Goal: Task Accomplishment & Management: Manage account settings

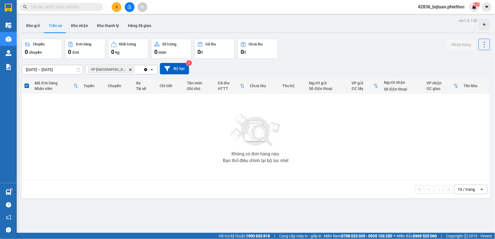
click at [362, 25] on div "Kho gửi Trên xe Kho nhận Kho thanh [PERSON_NAME] đã giao" at bounding box center [256, 26] width 468 height 15
click at [342, 26] on div "Kho gửi Trên xe Kho nhận Kho thanh [PERSON_NAME] đã giao" at bounding box center [256, 26] width 468 height 15
click at [327, 23] on div "Kho gửi Trên xe Kho nhận Kho thanh [PERSON_NAME] đã giao" at bounding box center [256, 26] width 468 height 15
drag, startPoint x: 304, startPoint y: 41, endPoint x: 159, endPoint y: 30, distance: 145.7
click at [304, 40] on div "Chuyến 0 chuyến Đơn hàng 0 đơn Khối lượng 0 kg Số lượng 0 món Đã thu 0 đ Chưa t…" at bounding box center [256, 49] width 468 height 20
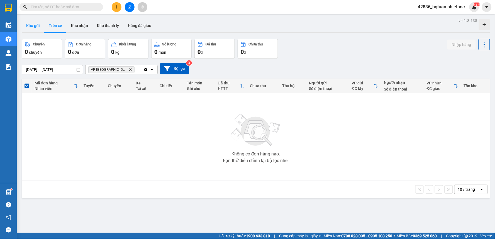
click at [32, 26] on button "Kho gửi" at bounding box center [33, 25] width 23 height 13
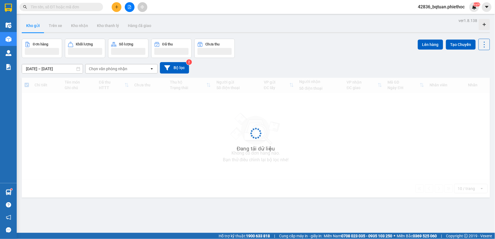
click at [311, 41] on div "Đơn hàng Khối lượng Số lượng Đã thu Chưa thu Lên hàng Tạo Chuyến" at bounding box center [256, 48] width 468 height 19
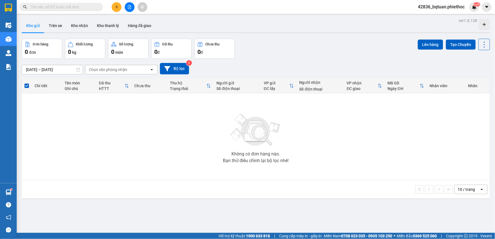
click at [311, 41] on div "Đơn hàng 0 đơn Khối lượng 0 kg Số lượng 0 món Đã thu 0 đ Chưa thu 0 đ Lên hàng …" at bounding box center [256, 49] width 468 height 20
click at [61, 28] on button "Trên xe" at bounding box center [55, 25] width 22 height 13
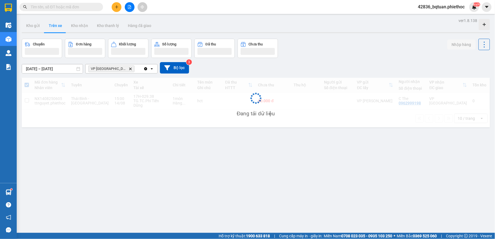
click at [322, 28] on div "Kho gửi Trên xe Kho nhận Kho thanh [PERSON_NAME] đã giao" at bounding box center [256, 26] width 468 height 15
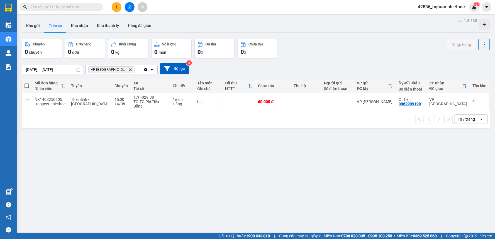
click at [126, 119] on div "10 / trang open" at bounding box center [256, 119] width 464 height 9
click at [130, 117] on div "10 / trang open" at bounding box center [256, 119] width 464 height 9
click at [138, 104] on div "TG.TC.Phí Tiến Dũng" at bounding box center [150, 103] width 34 height 9
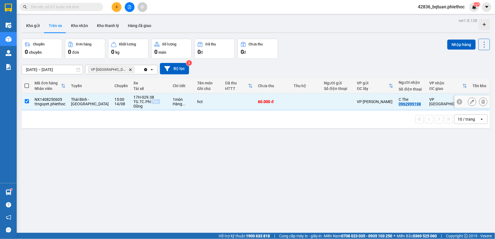
click at [139, 104] on div "TG.TC.Phí Tiến Dũng" at bounding box center [150, 103] width 34 height 9
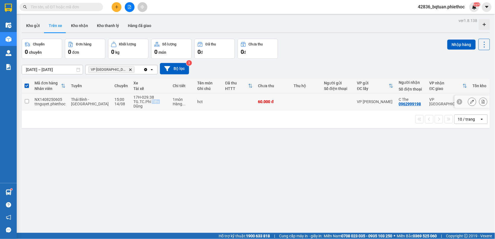
checkbox input "false"
click at [193, 135] on div "ver 1.8.138 Kho gửi Trên xe Kho nhận Kho thanh [PERSON_NAME] đã giao Chuyến 0 c…" at bounding box center [256, 136] width 473 height 239
click at [244, 23] on div "Kho gửi Trên xe Kho nhận Kho thanh [PERSON_NAME] đã giao" at bounding box center [256, 26] width 468 height 15
click at [409, 34] on div "ver 1.8.138 Kho gửi Trên xe Kho nhận Kho thanh [PERSON_NAME] đã giao Chuyến 0 c…" at bounding box center [256, 136] width 473 height 239
click at [473, 115] on div "10 / trang" at bounding box center [467, 119] width 25 height 9
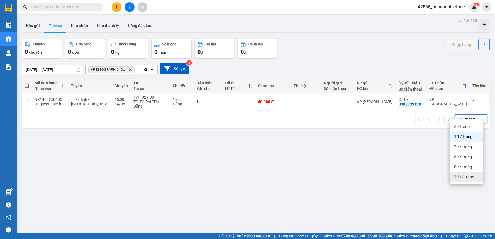
click at [467, 177] on span "100 / trang" at bounding box center [464, 177] width 20 height 6
click at [298, 147] on div "ver 1.8.138 Kho gửi Trên xe Kho nhận Kho thanh [PERSON_NAME] đã giao Chuyến 0 c…" at bounding box center [256, 136] width 473 height 239
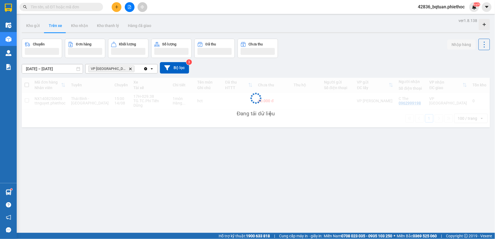
click at [333, 72] on div "[DATE] – [DATE] Press the down arrow key to interact with the calendar and sele…" at bounding box center [256, 67] width 468 height 11
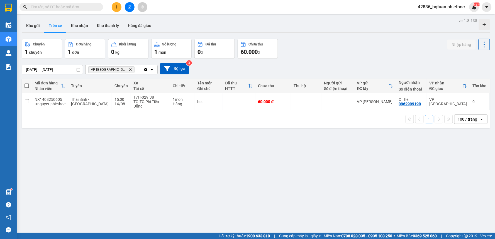
click at [330, 53] on div "Chuyến 1 chuyến Đơn hàng 1 đơn Khối lượng 0 kg Số lượng 1 món Đã thu 0 đ Chưa t…" at bounding box center [256, 49] width 468 height 20
click at [339, 50] on div "Chuyến 1 chuyến Đơn hàng 1 đơn Khối lượng 0 kg Số lượng 1 món Đã thu 0 đ Chưa t…" at bounding box center [256, 49] width 468 height 20
click at [77, 28] on button "Kho nhận" at bounding box center [80, 25] width 26 height 13
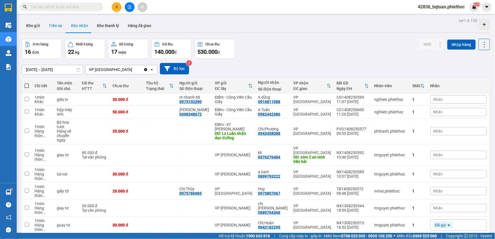
click at [53, 24] on button "Trên xe" at bounding box center [55, 25] width 22 height 13
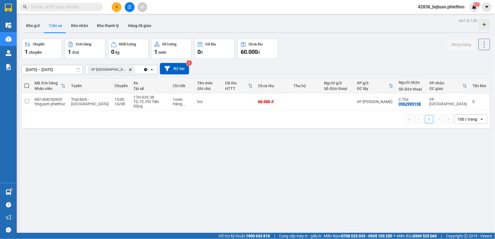
click at [301, 45] on div "Chuyến 1 chuyến Đơn hàng 1 đơn Khối lượng 0 kg Số lượng 1 món Đã thu 0 đ Chưa t…" at bounding box center [256, 49] width 468 height 20
click at [79, 22] on button "Kho nhận" at bounding box center [80, 25] width 26 height 13
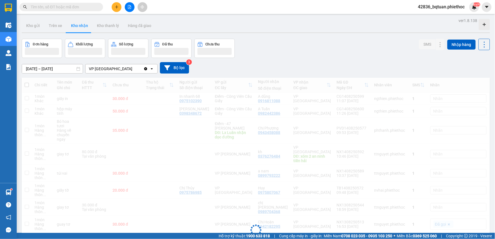
click at [368, 64] on div "[DATE] – [DATE] Press the down arrow key to interact with the calendar and sele…" at bounding box center [256, 67] width 468 height 11
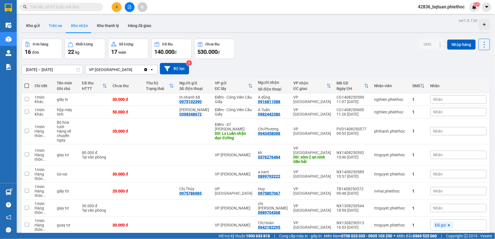
click at [61, 25] on button "Trên xe" at bounding box center [55, 25] width 22 height 13
type input "[DATE] – [DATE]"
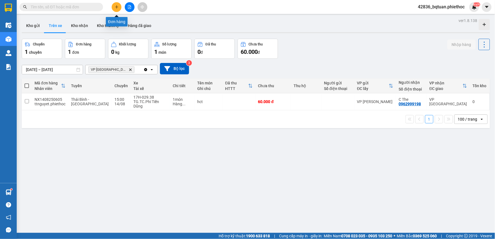
drag, startPoint x: 121, startPoint y: 7, endPoint x: 116, endPoint y: 7, distance: 4.7
click at [116, 7] on button at bounding box center [117, 7] width 10 height 10
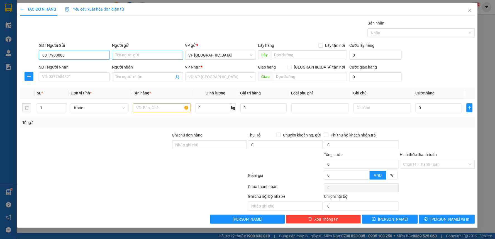
type input "0817903888"
click at [138, 53] on input "Người gửi" at bounding box center [147, 55] width 71 height 9
type input "A lãm"
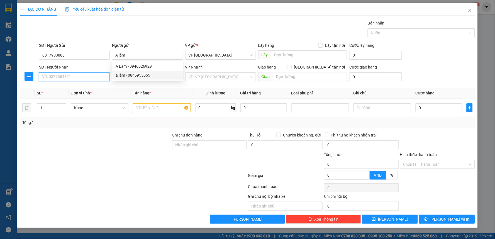
click at [90, 81] on input "SĐT Người Nhận" at bounding box center [74, 76] width 71 height 9
type input "0867251733"
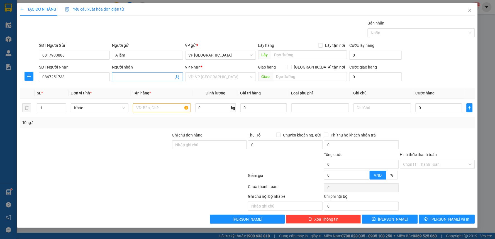
click at [131, 77] on input "Người nhận" at bounding box center [144, 77] width 59 height 6
type input "A ngọc"
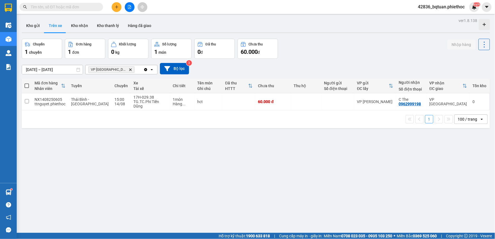
click at [317, 31] on div "Kho gửi Trên xe Kho nhận Kho thanh [PERSON_NAME] đã giao" at bounding box center [256, 26] width 468 height 15
click at [28, 21] on button "Kho gửi" at bounding box center [33, 25] width 23 height 13
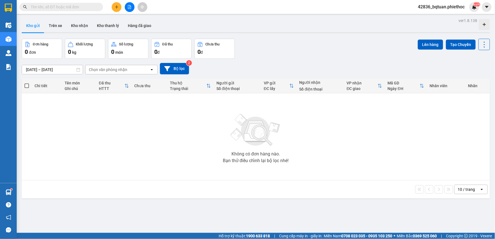
drag, startPoint x: 353, startPoint y: 27, endPoint x: 194, endPoint y: 32, distance: 159.5
click at [352, 27] on div "Kho gửi Trên xe Kho nhận Kho thanh [PERSON_NAME] đã giao" at bounding box center [256, 26] width 468 height 15
click at [61, 31] on button "Trên xe" at bounding box center [55, 25] width 22 height 13
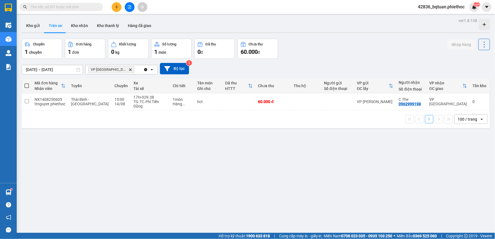
click at [307, 37] on div "ver 1.8.138 Kho gửi Trên xe Kho nhận Kho thanh [PERSON_NAME] đã giao Chuyến 1 c…" at bounding box center [256, 136] width 473 height 239
click at [313, 25] on div "Kho gửi Trên xe Kho nhận Kho thanh [PERSON_NAME] đã giao" at bounding box center [256, 26] width 468 height 15
click at [79, 23] on button "Kho nhận" at bounding box center [80, 25] width 26 height 13
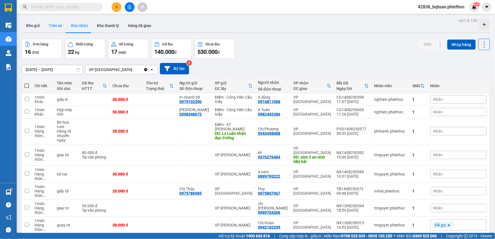
click at [55, 24] on button "Trên xe" at bounding box center [55, 25] width 22 height 13
type input "[DATE] – [DATE]"
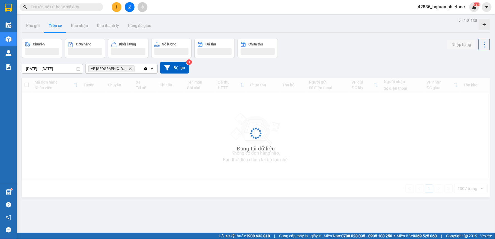
click at [55, 24] on button "Trên xe" at bounding box center [55, 25] width 22 height 13
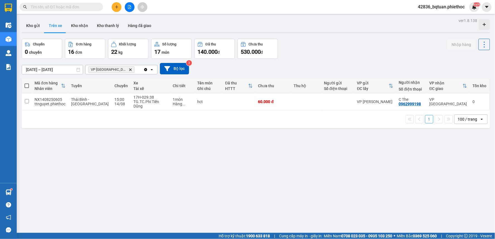
click at [131, 93] on th "Xe Tài xế" at bounding box center [150, 86] width 39 height 15
click at [241, 101] on td at bounding box center [239, 101] width 33 height 17
checkbox input "true"
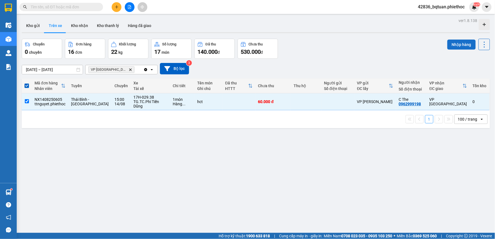
click at [461, 43] on button "Nhập hàng" at bounding box center [462, 45] width 28 height 10
click at [384, 45] on div "Chuyến 0 chuyến Đơn hàng 16 đơn Khối lượng 22 kg Số lượng 17 món Đã thu 140.000…" at bounding box center [256, 49] width 468 height 20
click at [32, 22] on button "Kho gửi" at bounding box center [33, 25] width 23 height 13
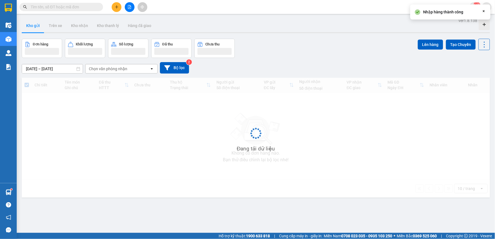
click at [293, 26] on div "Kho gửi Trên xe Kho nhận Kho thanh [PERSON_NAME] đã giao" at bounding box center [256, 26] width 468 height 15
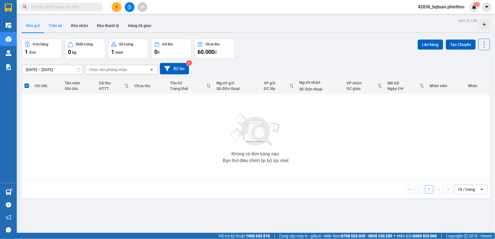
click at [51, 23] on button "Trên xe" at bounding box center [55, 25] width 22 height 13
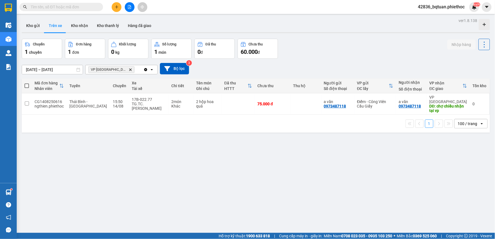
click at [338, 29] on div "Kho gửi Trên xe Kho nhận Kho thanh [PERSON_NAME] đã giao" at bounding box center [256, 26] width 468 height 15
click at [337, 30] on div "Kho gửi Trên xe Kho nhận Kho thanh [PERSON_NAME] đã giao" at bounding box center [256, 26] width 468 height 15
click at [319, 21] on div "Kho gửi Trên xe Kho nhận Kho thanh [PERSON_NAME] đã giao" at bounding box center [256, 26] width 468 height 15
click at [317, 17] on div "ver 1.8.138 Kho gửi Trên xe Kho nhận Kho thanh [PERSON_NAME] đã giao Chuyến 1 c…" at bounding box center [256, 136] width 473 height 239
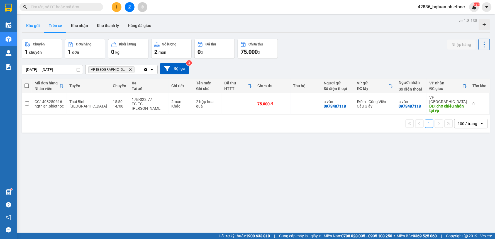
click at [38, 26] on button "Kho gửi" at bounding box center [33, 25] width 23 height 13
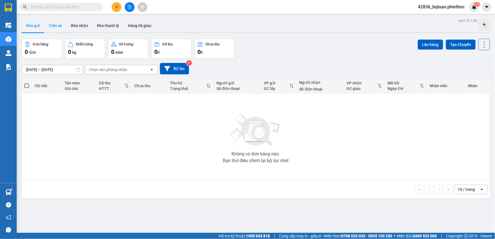
click at [52, 26] on button "Trên xe" at bounding box center [55, 25] width 22 height 13
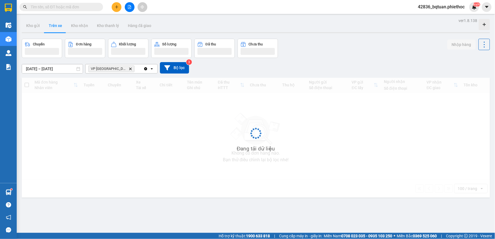
click at [52, 26] on button "Trên xe" at bounding box center [55, 25] width 22 height 13
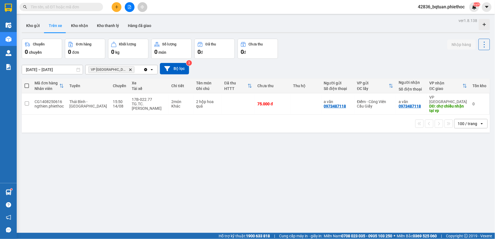
drag, startPoint x: 350, startPoint y: 42, endPoint x: 69, endPoint y: 11, distance: 282.6
click at [349, 41] on div "Chuyến 0 chuyến Đơn hàng 0 đơn Khối lượng 0 kg Số lượng 0 món Đã thu 0 đ Chưa t…" at bounding box center [256, 49] width 468 height 20
click at [171, 12] on div "Kết quả tìm kiếm ( 5 ) Bộ lọc Mã ĐH Trạng thái Món hàng Thu hộ Tổng cước Chưa c…" at bounding box center [247, 7] width 495 height 14
click at [116, 4] on button at bounding box center [117, 7] width 10 height 10
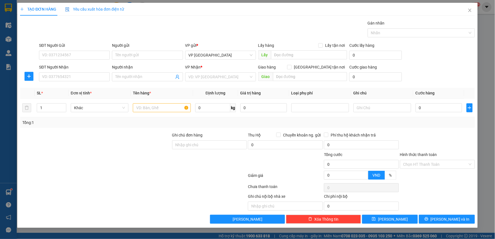
click at [91, 39] on div "Gói vận chuyển * Tiêu chuẩn Gán nhãn Nhãn" at bounding box center [257, 30] width 438 height 20
click at [73, 59] on input "SĐT Người Gửi" at bounding box center [74, 55] width 71 height 9
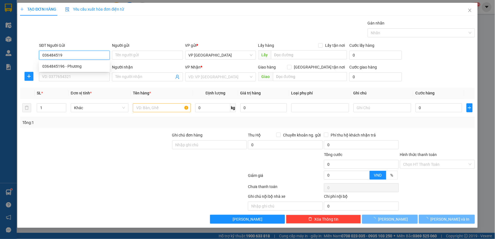
type input "0364845196"
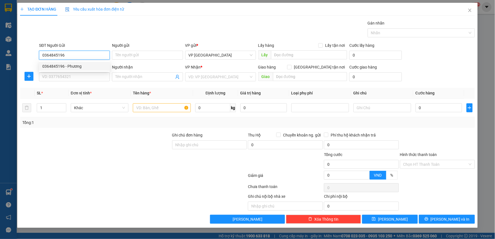
click at [57, 64] on div "0364845196 - Phương" at bounding box center [74, 66] width 64 height 6
type input "Phương"
type input "0364845196"
click at [68, 73] on input "SĐT Người Nhận" at bounding box center [74, 76] width 71 height 9
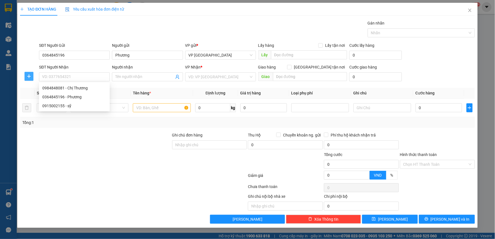
click at [29, 79] on button "button" at bounding box center [29, 76] width 9 height 9
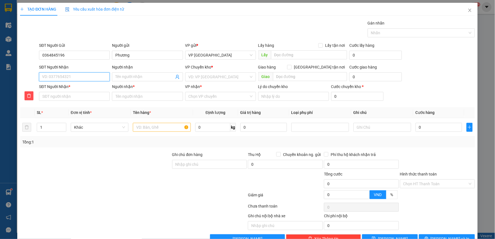
click at [54, 79] on input "SĐT Người Nhận" at bounding box center [74, 76] width 71 height 9
click at [76, 89] on div "0984848081 - Chị Thương" at bounding box center [74, 88] width 64 height 6
type input "0984848081"
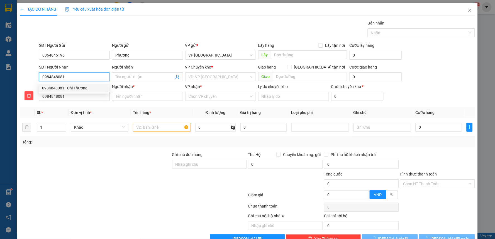
type input "Chị Thương"
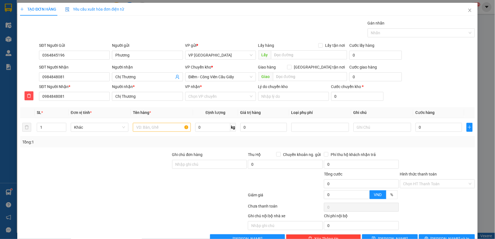
click at [103, 144] on div "Tổng: 1" at bounding box center [106, 142] width 169 height 6
click at [221, 95] on input "VP nhận *" at bounding box center [219, 96] width 60 height 8
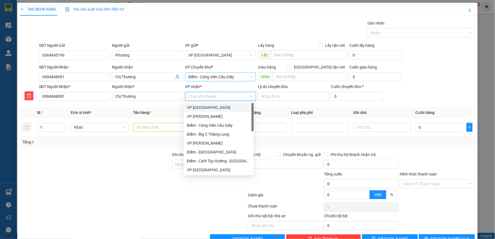
click at [221, 76] on span "Điểm - Công Viên Cầu Giấy" at bounding box center [221, 77] width 64 height 8
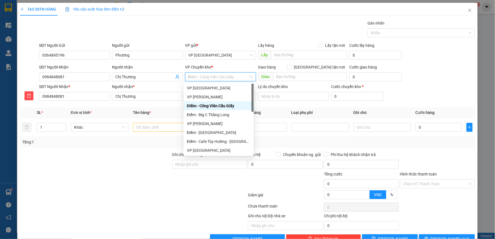
type input "tb"
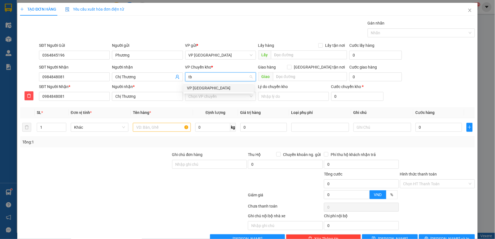
click at [205, 88] on div "VP [GEOGRAPHIC_DATA]" at bounding box center [219, 88] width 64 height 6
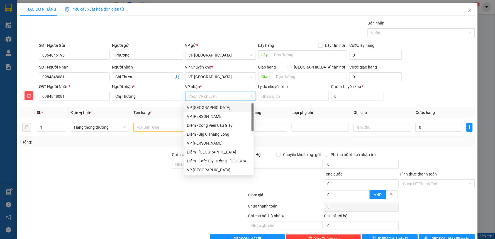
click at [210, 98] on input "VP nhận *" at bounding box center [219, 96] width 60 height 8
type input "cvc"
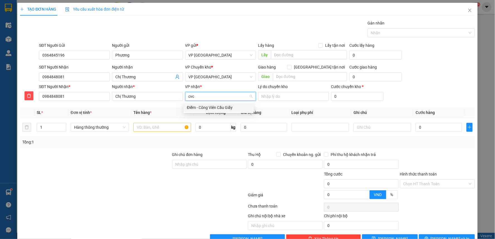
click at [215, 105] on div "Điểm - Công Viên Cầu Giấy" at bounding box center [219, 107] width 64 height 6
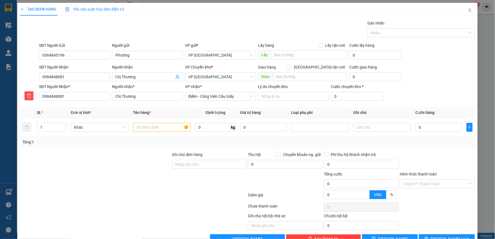
click at [158, 165] on div at bounding box center [96, 162] width 152 height 20
click at [165, 127] on input "text" at bounding box center [162, 127] width 58 height 9
type input "bóc áo nẫu"
click at [432, 130] on input "0" at bounding box center [439, 127] width 47 height 9
type input "4"
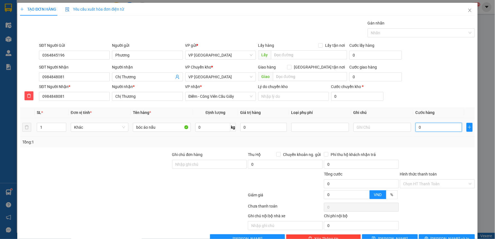
type input "4"
type input "40"
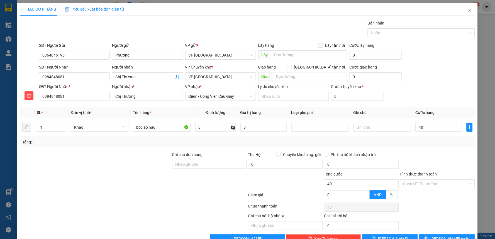
type input "40.000"
click at [453, 67] on div "SĐT Người Nhận 0984848081 Người nhận Chị Thương VP Chuyển kho * VP Thái Bình Gi…" at bounding box center [257, 74] width 438 height 20
click at [423, 182] on input "Hình thức thanh toán" at bounding box center [435, 184] width 64 height 8
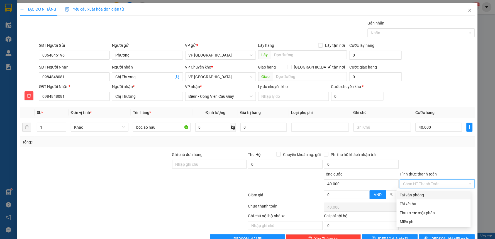
click at [415, 193] on div "Tại văn phòng" at bounding box center [433, 195] width 67 height 6
type input "0"
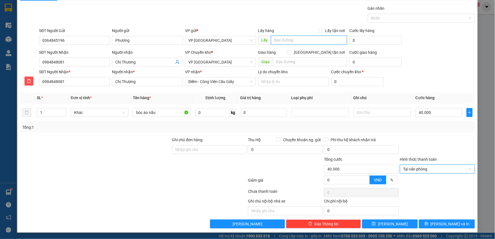
click at [289, 43] on input "text" at bounding box center [309, 40] width 76 height 9
type input "[PERSON_NAME]"
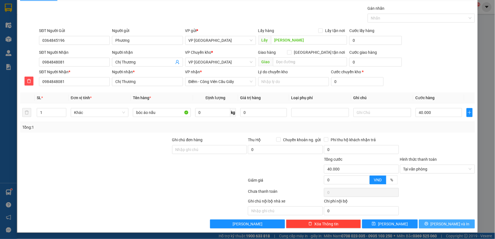
click at [446, 222] on span "[PERSON_NAME] và In" at bounding box center [450, 224] width 39 height 6
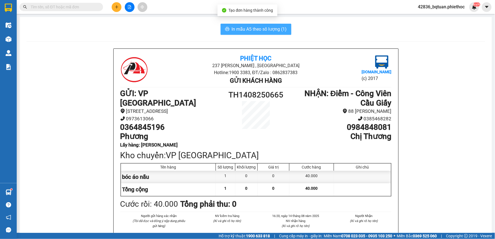
click at [243, 28] on span "In mẫu A5 theo số lượng (1)" at bounding box center [259, 29] width 55 height 7
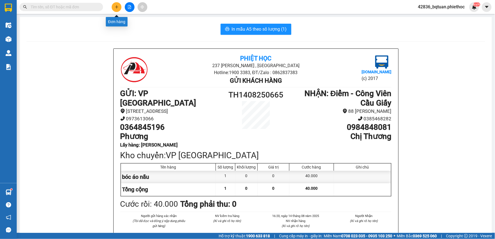
click at [115, 4] on button at bounding box center [117, 7] width 10 height 10
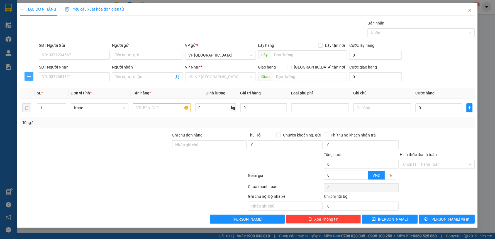
click at [32, 74] on button "button" at bounding box center [29, 76] width 9 height 9
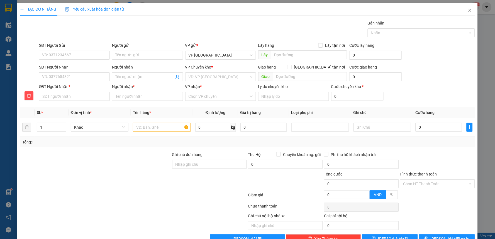
click at [92, 48] on div "SĐT Người Gửi" at bounding box center [74, 46] width 71 height 8
click at [86, 54] on input "SĐT Người Gửi" at bounding box center [74, 55] width 71 height 9
type input "0983428052"
click at [86, 64] on div "0983428052 - chị [PERSON_NAME]" at bounding box center [74, 66] width 64 height 6
type input "chị [PERSON_NAME]"
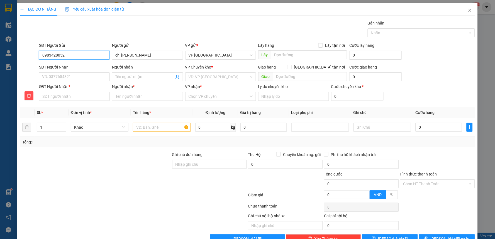
type input "0983428052"
click at [83, 84] on div "SĐT Người Nhận *" at bounding box center [74, 87] width 71 height 6
click at [83, 92] on input "SĐT Người Nhận *" at bounding box center [74, 96] width 71 height 9
click at [84, 79] on input "SĐT Người Nhận" at bounding box center [74, 76] width 71 height 9
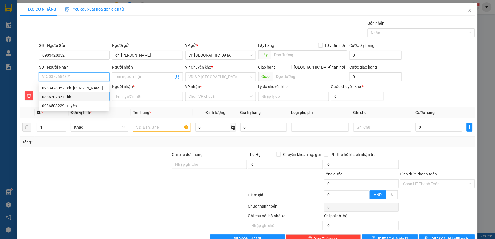
drag, startPoint x: 73, startPoint y: 96, endPoint x: 80, endPoint y: 94, distance: 7.2
click at [73, 96] on div "0386202877 - kh" at bounding box center [74, 97] width 64 height 6
type input "0386202877"
type input "kh"
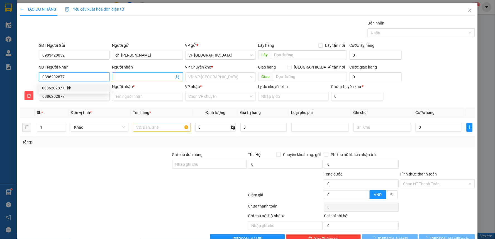
type input "kh"
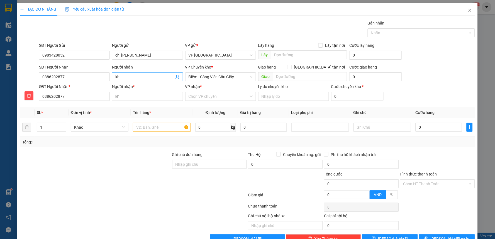
click at [140, 77] on input "kh" at bounding box center [144, 77] width 59 height 6
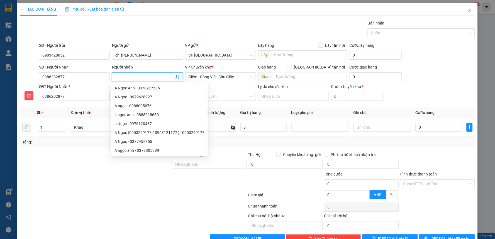
type input "C"
type input "C L"
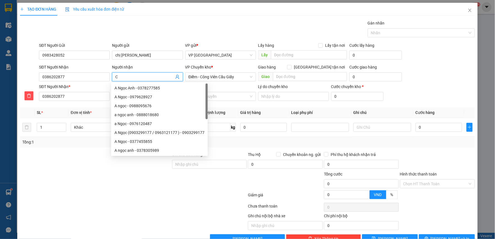
type input "C L"
type input "C Ly"
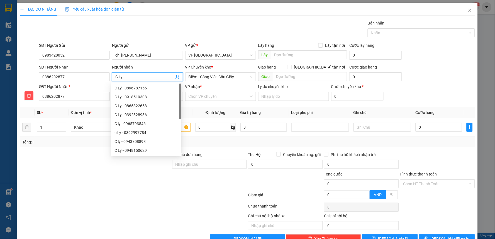
type input "C Ly"
click at [183, 28] on div "Gói vận chuyển * Tiêu chuẩn Gán nhãn Nhãn" at bounding box center [257, 30] width 438 height 20
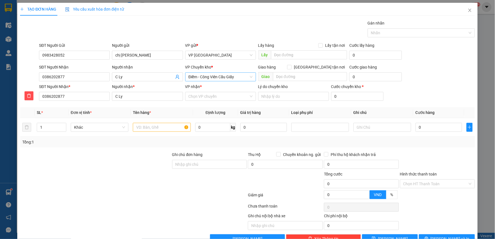
click at [236, 76] on span "Điểm - Công Viên Cầu Giấy" at bounding box center [221, 77] width 64 height 8
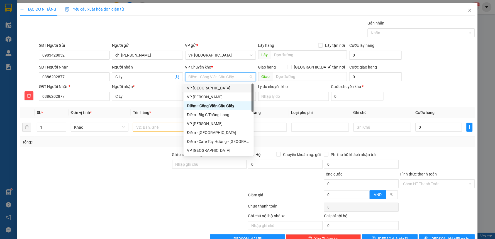
click at [216, 84] on div "VP [GEOGRAPHIC_DATA]" at bounding box center [219, 88] width 70 height 9
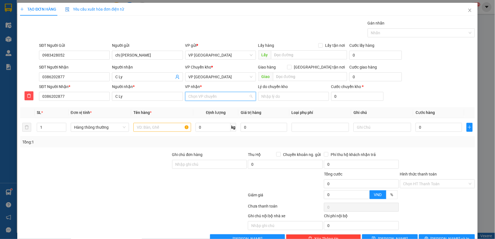
click at [207, 95] on input "VP nhận *" at bounding box center [219, 96] width 60 height 8
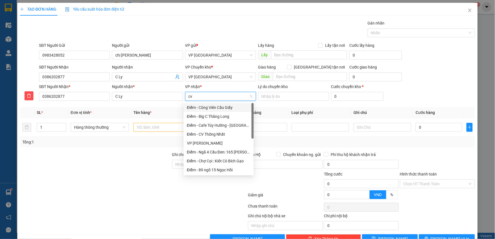
type input "cvc"
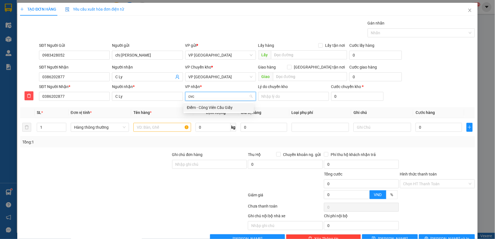
click at [221, 106] on div "Điểm - Công Viên Cầu Giấy" at bounding box center [219, 107] width 64 height 6
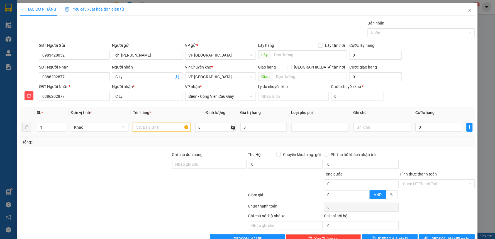
click at [154, 123] on input "text" at bounding box center [162, 127] width 58 height 9
type input "bao gạo + hct thực phẩm"
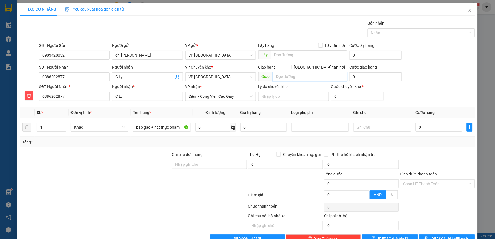
click at [293, 74] on input "text" at bounding box center [310, 76] width 74 height 9
type input "cvcg"
click at [369, 76] on input "0" at bounding box center [375, 76] width 53 height 9
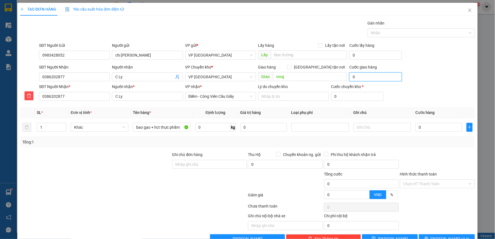
type input "5"
type input "5.000"
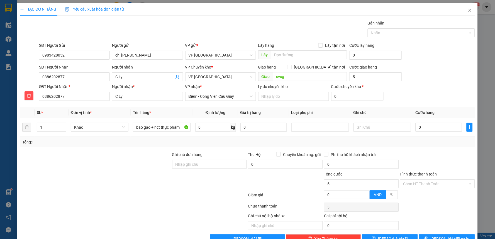
type input "5.000"
drag, startPoint x: 441, startPoint y: 79, endPoint x: 436, endPoint y: 95, distance: 16.6
click at [441, 79] on div "SĐT Người Nhận 0386202877 Người nhận C Ly VP Chuyển kho * VP Thái Bình Giao hàn…" at bounding box center [257, 74] width 438 height 20
click at [430, 128] on input "0" at bounding box center [439, 127] width 47 height 9
type input "6"
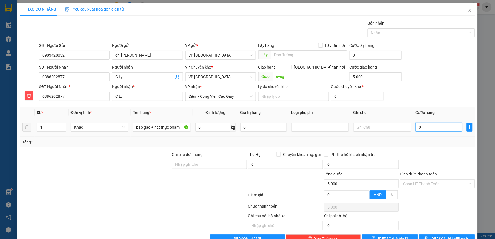
type input "5.006"
type input "65"
type input "5.065"
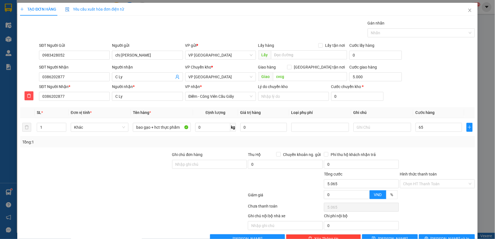
type input "65.000"
type input "70.000"
click at [446, 88] on div "SĐT Người Nhận * 0386202877 Người nhận * C Ly VP nhận * Điểm - Công Viên Cầu Gi…" at bounding box center [257, 94] width 438 height 20
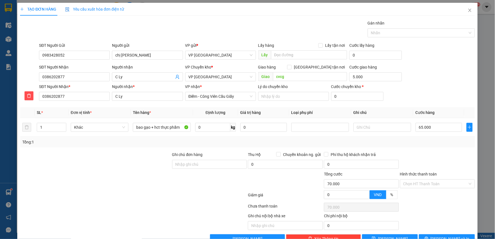
click at [446, 88] on div "SĐT Người Nhận * 0386202877 Người nhận * C Ly VP nhận * Điểm - Công Viên Cầu Gi…" at bounding box center [257, 94] width 438 height 20
click at [429, 180] on div "Chọn HT Thanh Toán" at bounding box center [437, 183] width 75 height 9
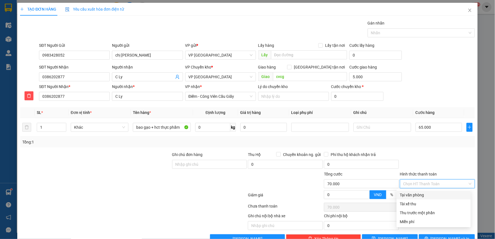
click at [417, 195] on div "Tại văn phòng" at bounding box center [433, 195] width 67 height 6
type input "0"
click at [433, 150] on div "Transit Pickup Surcharge Ids Transit Deliver Surcharge Ids Transit Deliver Surc…" at bounding box center [247, 131] width 455 height 223
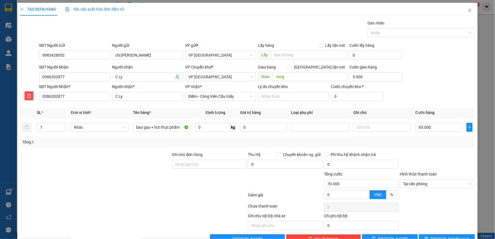
click at [434, 149] on div "Transit Pickup Surcharge Ids Transit Deliver Surcharge Ids Transit Deliver Surc…" at bounding box center [247, 131] width 455 height 223
click at [436, 148] on div "Transit Pickup Surcharge Ids Transit Deliver Surcharge Ids Transit Deliver Surc…" at bounding box center [247, 131] width 455 height 223
click at [437, 148] on div "Transit Pickup Surcharge Ids Transit Deliver Surcharge Ids Transit Deliver Surc…" at bounding box center [247, 131] width 455 height 223
click at [431, 86] on div "SĐT Người Nhận * 0386202877 Người nhận * C Ly VP nhận * Điểm - Công Viên Cầu Gi…" at bounding box center [257, 94] width 438 height 20
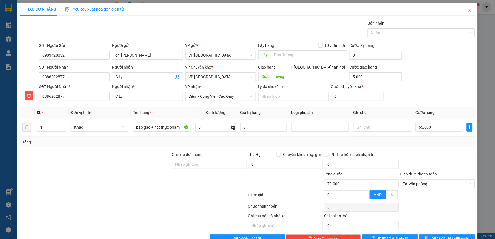
click at [434, 85] on div "SĐT Người Nhận * 0386202877 Người nhận * C Ly VP nhận * Điểm - Công Viên Cầu Gi…" at bounding box center [257, 94] width 438 height 20
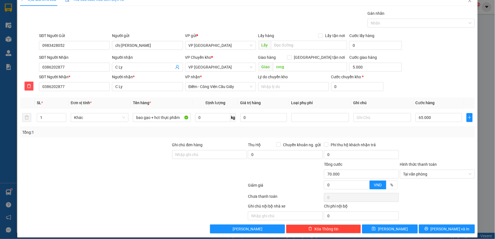
scroll to position [15, 0]
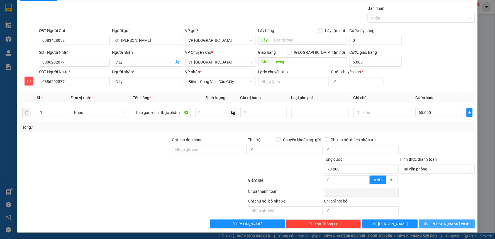
click at [448, 223] on span "[PERSON_NAME] và In" at bounding box center [450, 224] width 39 height 6
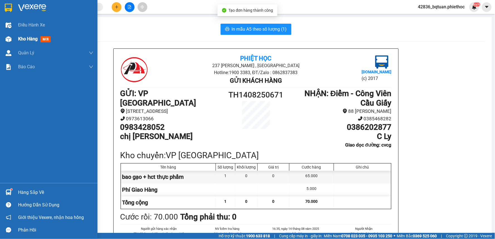
click at [11, 43] on div at bounding box center [9, 39] width 10 height 10
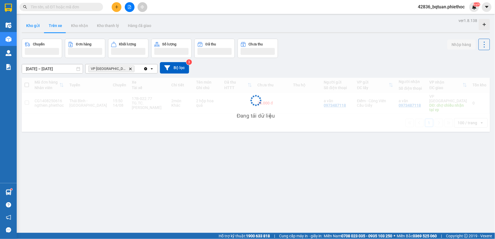
click at [37, 28] on button "Kho gửi" at bounding box center [33, 25] width 23 height 13
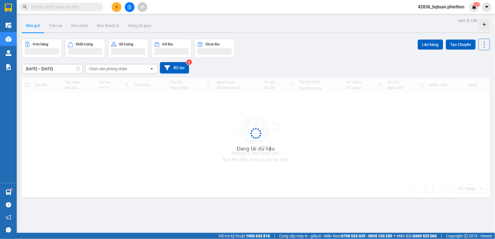
click at [37, 28] on button "Kho gửi" at bounding box center [33, 25] width 23 height 13
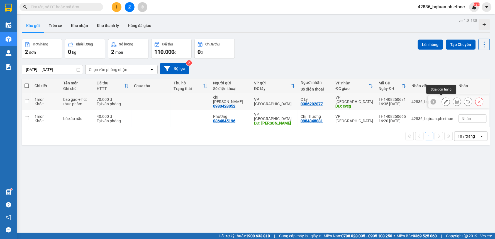
click at [444, 101] on button at bounding box center [446, 102] width 8 height 10
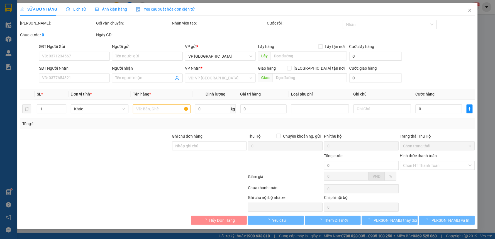
type input "0983428052"
type input "chị [PERSON_NAME]"
type input "0386202877"
type input "C Ly"
type input "cvcg"
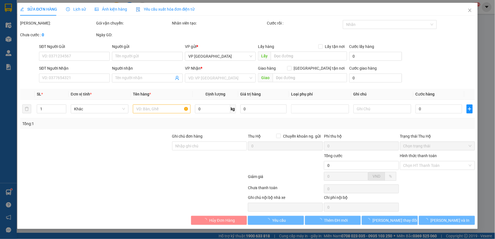
type input "5.000"
type input "70.000"
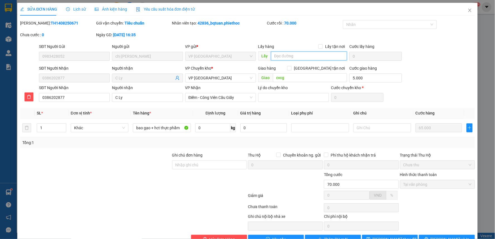
click at [309, 57] on input "text" at bounding box center [309, 56] width 76 height 9
type input "gửi"
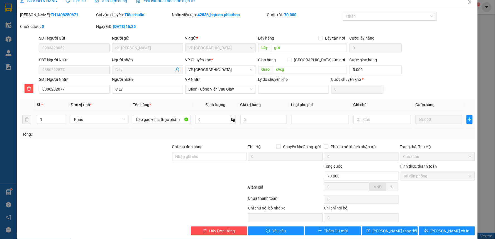
scroll to position [15, 0]
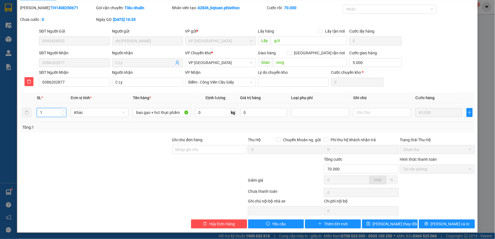
click at [50, 111] on input "1" at bounding box center [51, 112] width 29 height 8
type input "2"
drag, startPoint x: 134, startPoint y: 161, endPoint x: 138, endPoint y: 161, distance: 4.7
click at [138, 161] on div at bounding box center [96, 166] width 152 height 20
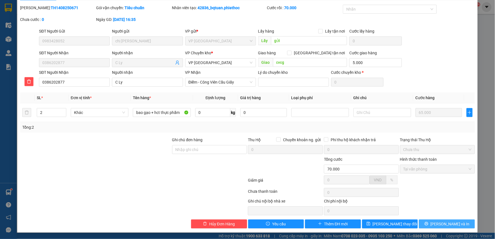
click at [445, 223] on span "[PERSON_NAME] và In" at bounding box center [450, 224] width 39 height 6
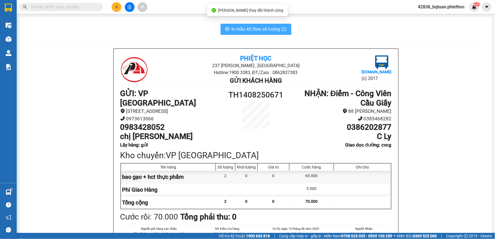
click at [241, 28] on span "In mẫu A5 theo số lượng (2)" at bounding box center [259, 29] width 55 height 7
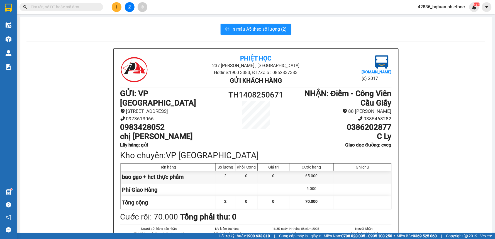
click at [75, 3] on span at bounding box center [62, 7] width 84 height 8
click at [74, 7] on input "text" at bounding box center [64, 7] width 66 height 6
click at [77, 7] on input "text" at bounding box center [64, 7] width 66 height 6
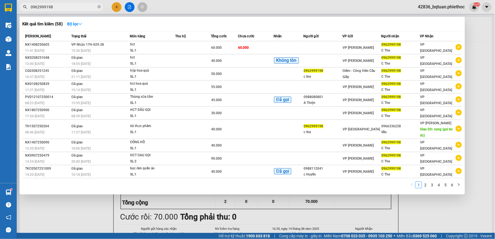
type input "0962999198"
click at [246, 6] on div at bounding box center [247, 119] width 495 height 239
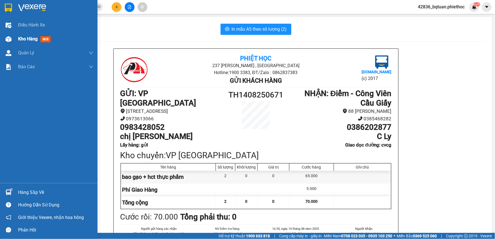
click at [20, 37] on span "Kho hàng" at bounding box center [28, 38] width 20 height 5
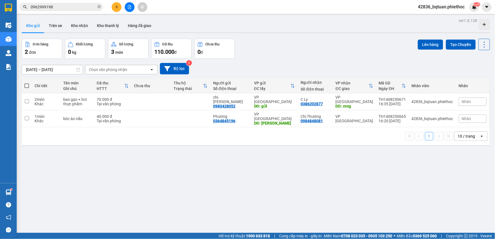
click at [293, 14] on main "ver 1.8.138 Kho gửi Trên xe Kho nhận Kho thanh [PERSON_NAME] đã giao Đơn hàng 2…" at bounding box center [247, 116] width 495 height 233
click at [302, 22] on div "Kho gửi Trên xe Kho nhận Kho thanh [PERSON_NAME] đã giao" at bounding box center [256, 26] width 468 height 15
click at [257, 23] on div "Kho gửi Trên xe Kho nhận Kho thanh [PERSON_NAME] đã giao" at bounding box center [256, 26] width 468 height 15
click at [257, 14] on main "ver 1.8.138 Kho gửi Trên xe Kho nhận Kho thanh [PERSON_NAME] đã giao Đơn hàng 2…" at bounding box center [247, 116] width 495 height 233
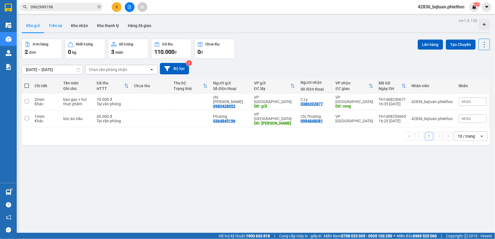
click at [52, 24] on button "Trên xe" at bounding box center [55, 25] width 22 height 13
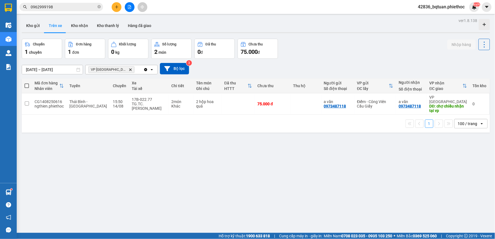
drag, startPoint x: 279, startPoint y: 52, endPoint x: 280, endPoint y: 49, distance: 3.0
click at [279, 52] on div "Chuyến 1 chuyến Đơn hàng 1 đơn Khối lượng 0 kg Số lượng 2 món Đã thu 0 đ Chưa t…" at bounding box center [256, 49] width 468 height 20
click at [290, 48] on div "Chuyến 1 chuyến Đơn hàng 1 đơn Khối lượng 0 kg Số lượng 2 món Đã thu 0 đ Chưa t…" at bounding box center [256, 49] width 468 height 20
click at [329, 48] on div "Chuyến 1 chuyến Đơn hàng 1 đơn Khối lượng 0 kg Số lượng 2 món Đã thu 0 đ Chưa t…" at bounding box center [256, 49] width 468 height 20
click at [313, 45] on div "Chuyến 1 chuyến Đơn hàng 1 đơn Khối lượng 0 kg Số lượng 2 món Đã thu 0 đ Chưa t…" at bounding box center [256, 49] width 468 height 20
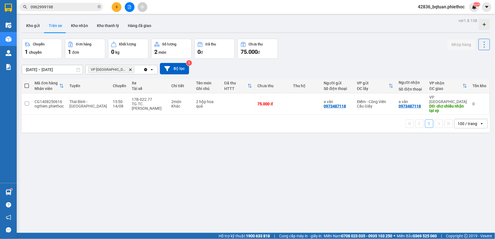
click at [299, 47] on div "Chuyến 1 chuyến Đơn hàng 1 đơn Khối lượng 0 kg Số lượng 2 món Đã thu 0 đ Chưa t…" at bounding box center [256, 49] width 468 height 20
click at [169, 94] on td "2 món Khác" at bounding box center [181, 103] width 25 height 21
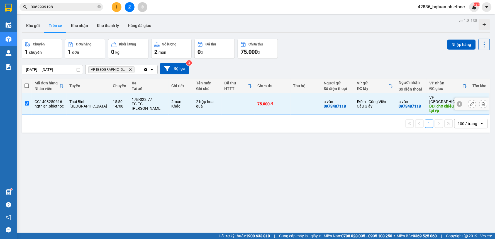
click at [222, 106] on td at bounding box center [238, 103] width 33 height 21
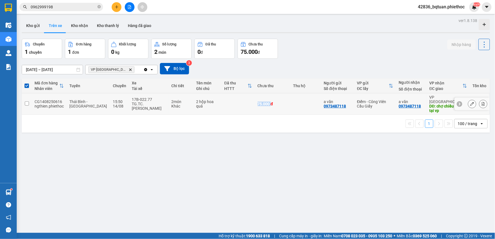
click at [223, 106] on td at bounding box center [238, 103] width 33 height 21
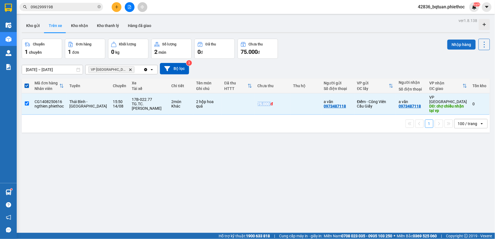
click at [466, 48] on button "Nhập hàng" at bounding box center [462, 45] width 28 height 10
click at [355, 31] on div "Kho gửi Trên xe Kho nhận Kho thanh [PERSON_NAME] đã giao" at bounding box center [256, 26] width 468 height 15
checkbox input "false"
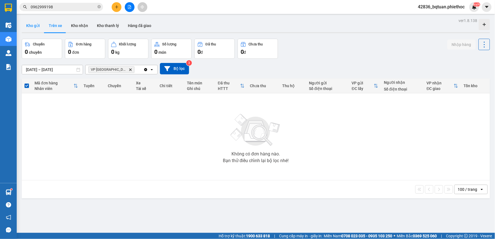
click at [39, 25] on button "Kho gửi" at bounding box center [33, 25] width 23 height 13
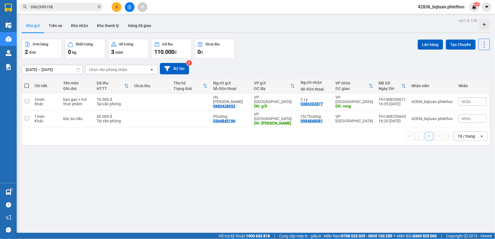
click at [293, 38] on div "ver 1.8.138 Kho gửi Trên xe Kho nhận Kho thanh [PERSON_NAME] đã giao Đơn hàng 2…" at bounding box center [256, 136] width 473 height 239
click at [63, 8] on input "0962999198" at bounding box center [64, 7] width 66 height 6
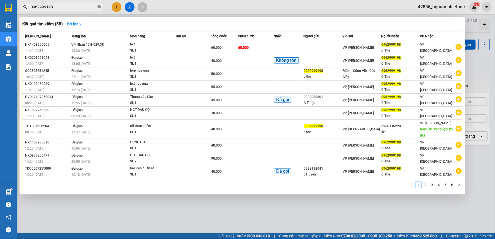
click at [98, 8] on icon "close-circle" at bounding box center [99, 6] width 3 height 3
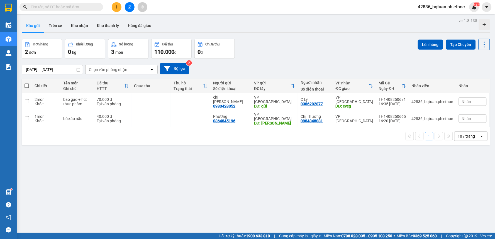
click at [80, 6] on input "text" at bounding box center [64, 7] width 66 height 6
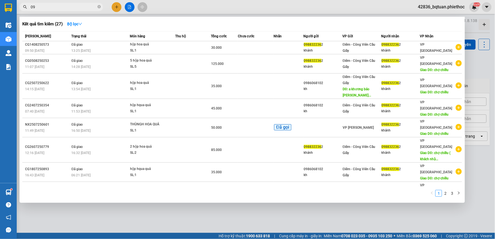
type input "0"
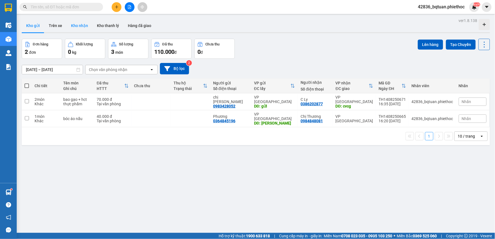
click at [71, 24] on button "Kho nhận" at bounding box center [80, 25] width 26 height 13
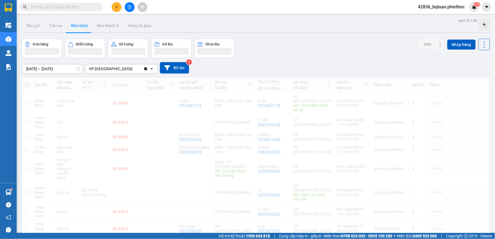
click at [308, 45] on div "Đơn hàng Khối lượng Số lượng Đã thu Chưa thu SMS Nhập hàng" at bounding box center [256, 48] width 468 height 19
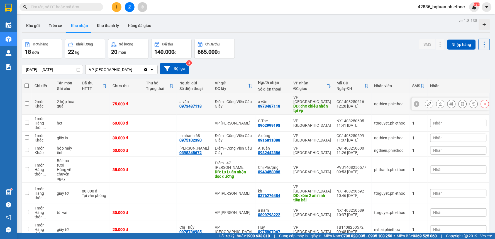
click at [155, 104] on td at bounding box center [159, 103] width 33 height 21
checkbox input "true"
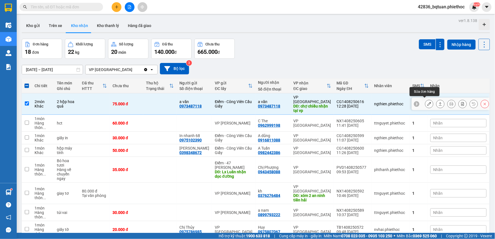
click at [427, 102] on icon at bounding box center [429, 104] width 4 height 4
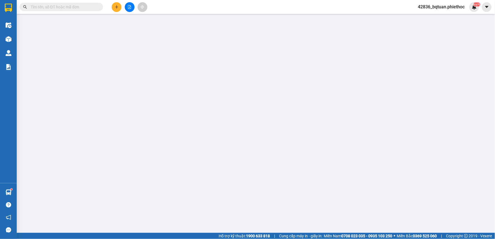
type input "0973487118"
type input "a văn"
type input "0973487118"
type input "a văn"
type input "chợ chiều nhận tại vp"
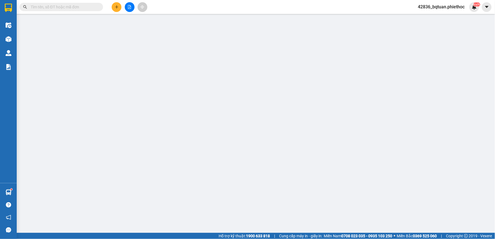
type input "5.000"
type input "75.000"
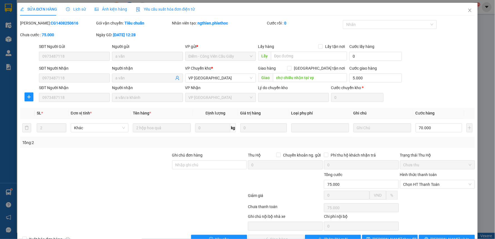
click at [410, 65] on div "SĐT Người Nhận 0973487118 Người nhận a văn VP Chuyển kho * VP [GEOGRAPHIC_DATA]…" at bounding box center [257, 75] width 438 height 20
click at [415, 76] on div "SĐT Người Nhận 0973487118 Người nhận a văn VP Chuyển kho * VP [GEOGRAPHIC_DATA]…" at bounding box center [257, 75] width 438 height 20
click at [421, 79] on div "SĐT Người Nhận 0973487118 Người nhận a văn VP Chuyển kho * VP [GEOGRAPHIC_DATA]…" at bounding box center [257, 75] width 438 height 20
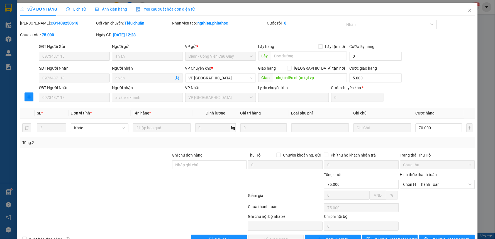
click at [448, 40] on div "[PERSON_NAME]: CG1408250616 Gói vận chuyển: Tiêu chuẩn Nhân viên tạo: ngthien.p…" at bounding box center [248, 31] width 456 height 23
click at [468, 11] on icon "close" at bounding box center [469, 10] width 3 height 3
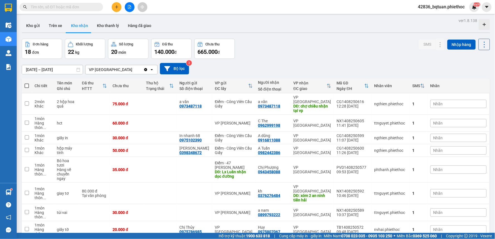
click at [392, 56] on div "Đơn hàng 18 đơn Khối lượng 22 kg Số lượng 20 món Đã thu 140.000 đ Chưa thu 665.…" at bounding box center [256, 49] width 468 height 20
click at [438, 102] on span "Nhãn" at bounding box center [438, 104] width 9 height 4
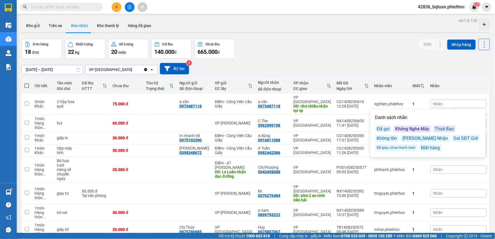
click at [404, 147] on div "Đã giao, chưa thanh toán" at bounding box center [396, 147] width 42 height 7
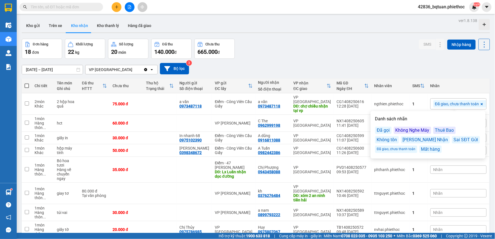
click at [358, 30] on div "Kho gửi Trên xe Kho nhận Kho thanh [PERSON_NAME] đã giao" at bounding box center [256, 26] width 468 height 15
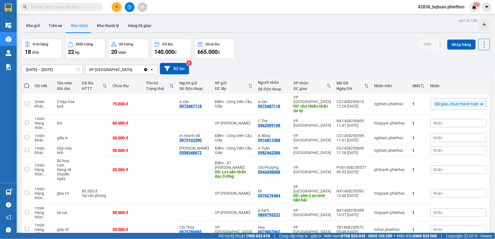
click at [307, 48] on div "Đơn hàng 18 đơn Khối lượng 22 kg Số lượng 20 món Đã thu 140.000 đ Chưa thu 665.…" at bounding box center [256, 49] width 468 height 20
click at [302, 193] on div "DĐ: xóm 2 an ninh tiền hải" at bounding box center [313, 197] width 38 height 9
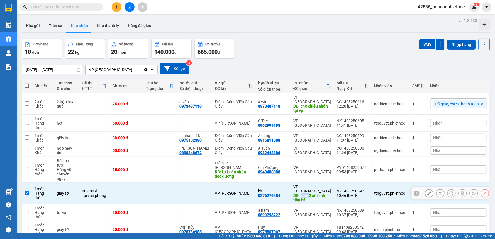
click at [302, 193] on div "DĐ: xóm 2 an ninh tiền hải" at bounding box center [313, 197] width 38 height 9
checkbox input "false"
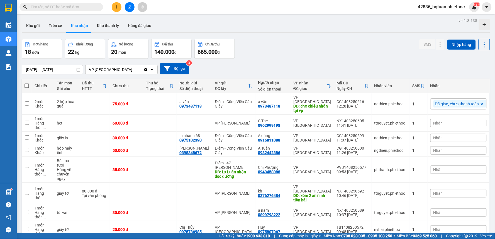
click at [304, 30] on div "Kho gửi Trên xe Kho nhận Kho thanh [PERSON_NAME] đã giao" at bounding box center [256, 26] width 468 height 15
click at [332, 54] on div "Đơn hàng 18 đơn Khối lượng 22 kg Số lượng 20 món Đã thu 140.000 đ Chưa thu 665.…" at bounding box center [256, 49] width 468 height 20
click at [137, 121] on div "60.000 đ" at bounding box center [127, 123] width 28 height 4
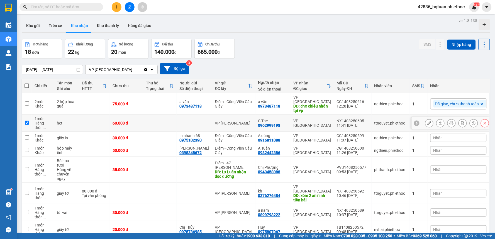
checkbox input "true"
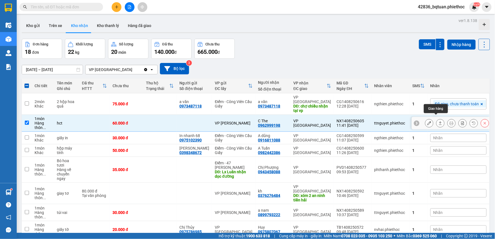
click at [439, 121] on icon at bounding box center [440, 122] width 3 height 3
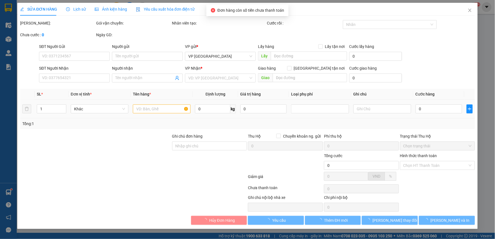
type input "0962999198"
type input "C The"
type input "60.000"
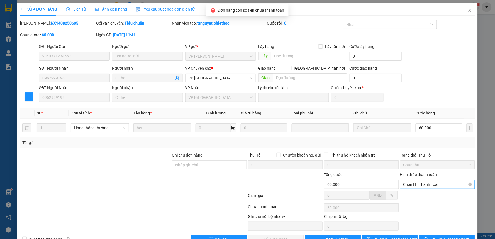
click at [429, 186] on span "Chọn HT Thanh Toán" at bounding box center [437, 184] width 68 height 8
drag, startPoint x: 414, startPoint y: 197, endPoint x: 293, endPoint y: 239, distance: 127.7
click at [413, 198] on div "Tại văn phòng" at bounding box center [433, 196] width 67 height 6
type input "0"
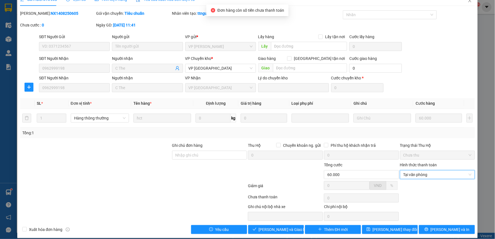
scroll to position [15, 0]
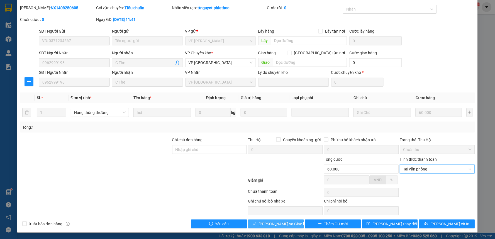
click at [285, 226] on span "[PERSON_NAME] và Giao hàng" at bounding box center [286, 224] width 54 height 6
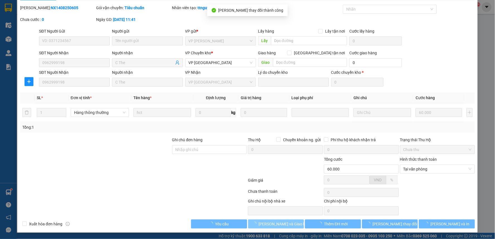
scroll to position [0, 0]
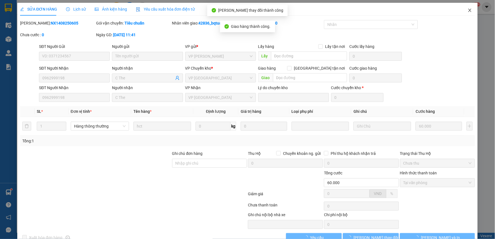
click at [468, 10] on icon "close" at bounding box center [470, 10] width 4 height 4
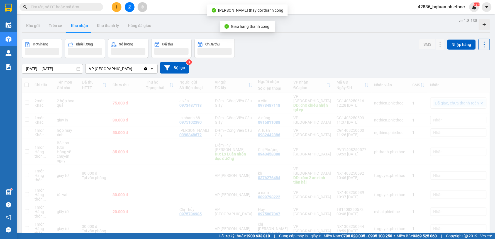
click at [339, 28] on div "Kho gửi Trên xe Kho nhận Kho thanh [PERSON_NAME] đã giao" at bounding box center [256, 26] width 468 height 15
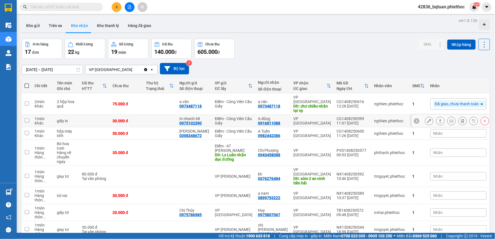
click at [137, 119] on div "30.000 đ" at bounding box center [127, 121] width 28 height 4
checkbox input "true"
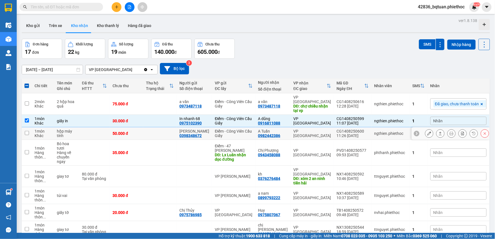
click at [177, 134] on td at bounding box center [159, 133] width 33 height 13
checkbox input "true"
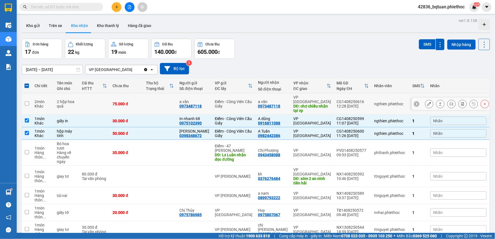
click at [163, 109] on td at bounding box center [159, 103] width 33 height 21
checkbox input "true"
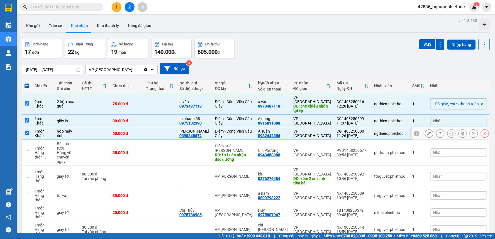
click at [163, 127] on td at bounding box center [159, 133] width 33 height 13
checkbox input "false"
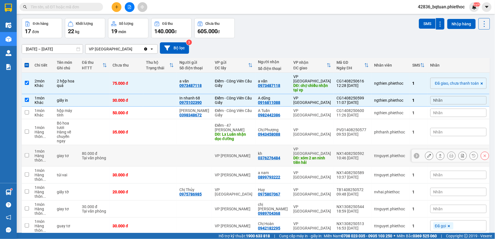
scroll to position [31, 0]
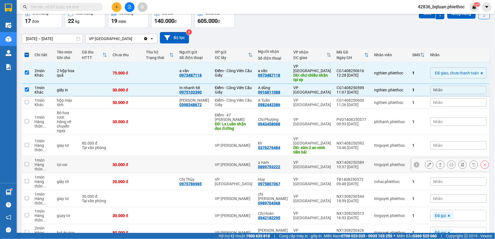
click at [140, 162] on div "30.000 đ" at bounding box center [127, 164] width 28 height 4
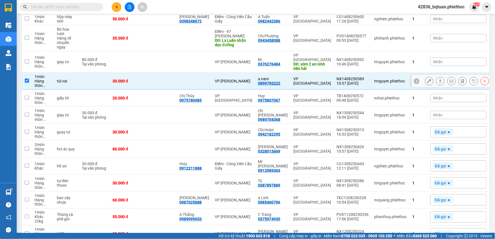
scroll to position [124, 0]
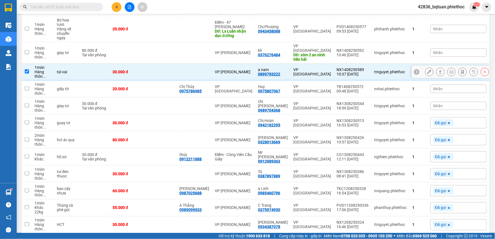
click at [238, 70] on div "VP [PERSON_NAME]" at bounding box center [234, 72] width 38 height 4
checkbox input "false"
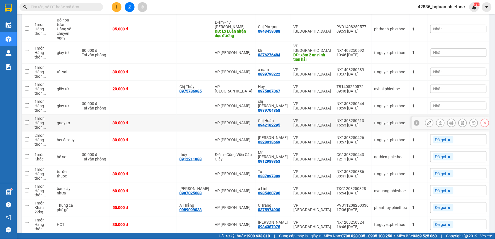
click at [244, 121] on div "VP [PERSON_NAME]" at bounding box center [234, 123] width 38 height 4
checkbox input "true"
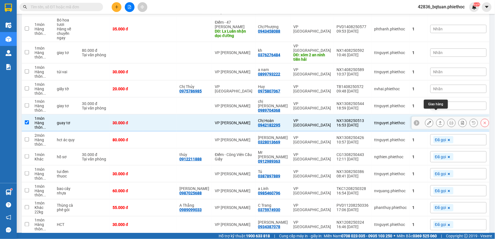
click at [439, 121] on icon at bounding box center [441, 123] width 4 height 4
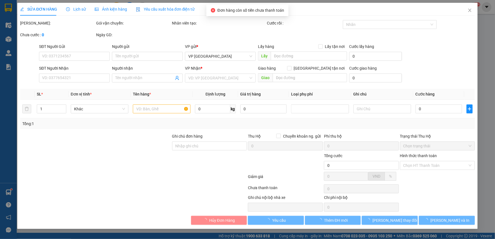
type input "0942182295"
type input "Chị Hoàn"
type input "30.000"
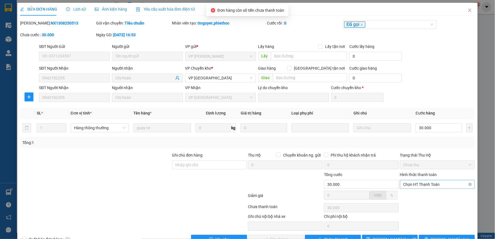
click at [435, 185] on span "Chọn HT Thanh Toán" at bounding box center [437, 184] width 68 height 8
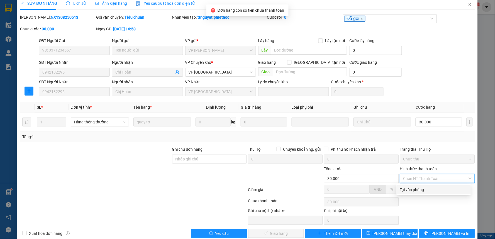
scroll to position [15, 0]
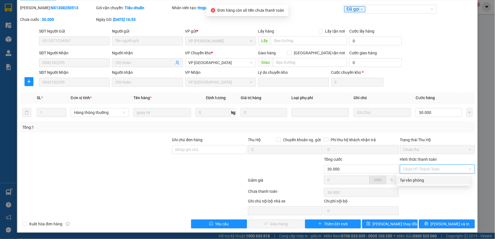
click at [424, 182] on div "Tại văn phòng" at bounding box center [433, 180] width 67 height 6
type input "0"
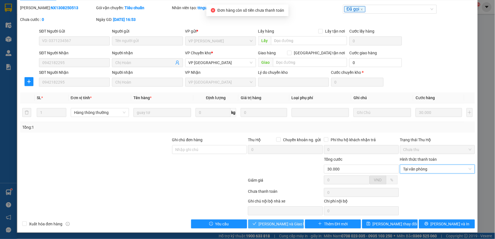
click at [269, 222] on span "[PERSON_NAME] và Giao hàng" at bounding box center [286, 224] width 54 height 6
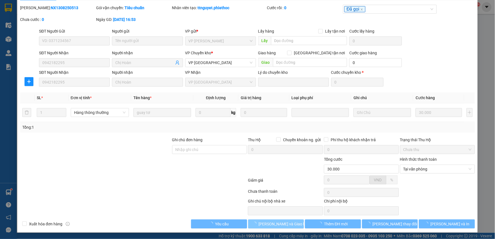
scroll to position [0, 0]
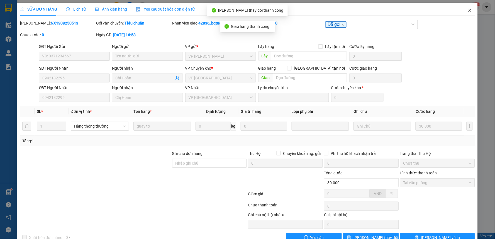
click at [470, 10] on span "Close" at bounding box center [470, 11] width 16 height 16
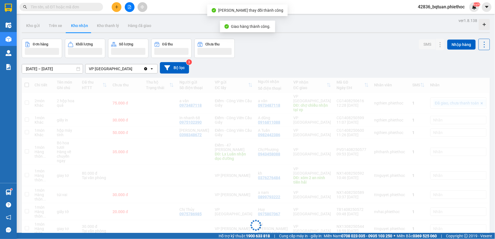
click at [398, 28] on div "Kho gửi Trên xe Kho nhận Kho thanh [PERSON_NAME] đã giao" at bounding box center [256, 26] width 468 height 15
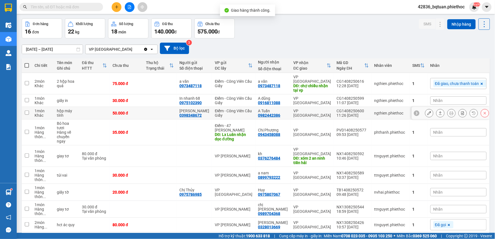
scroll to position [31, 0]
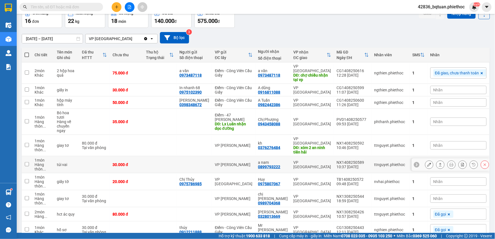
click at [234, 156] on td "VP [PERSON_NAME]" at bounding box center [233, 164] width 43 height 17
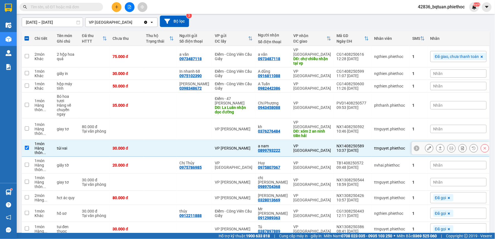
scroll to position [62, 0]
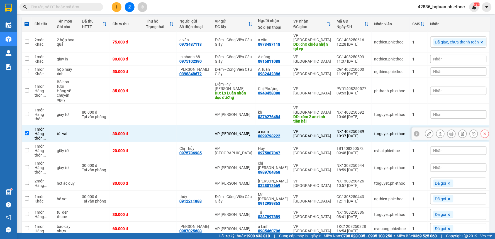
click at [152, 127] on td at bounding box center [159, 133] width 33 height 17
checkbox input "false"
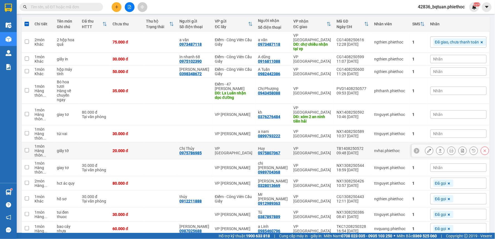
click at [152, 142] on td at bounding box center [159, 150] width 33 height 17
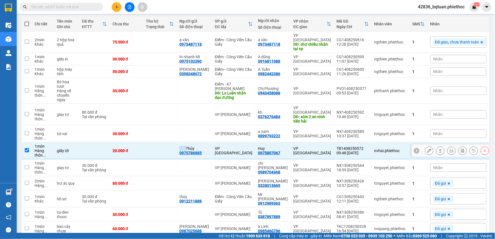
click at [152, 142] on td at bounding box center [159, 150] width 33 height 17
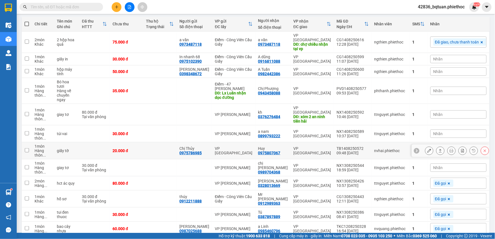
click at [152, 142] on td at bounding box center [159, 150] width 33 height 17
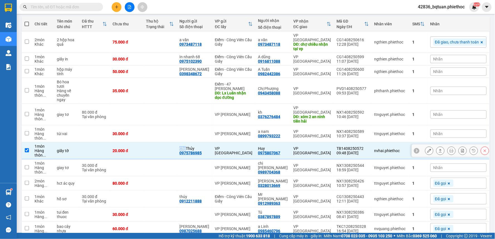
click at [152, 142] on td at bounding box center [159, 150] width 33 height 17
checkbox input "false"
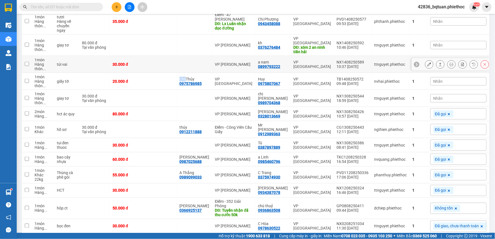
scroll to position [144, 0]
